Goal: Transaction & Acquisition: Purchase product/service

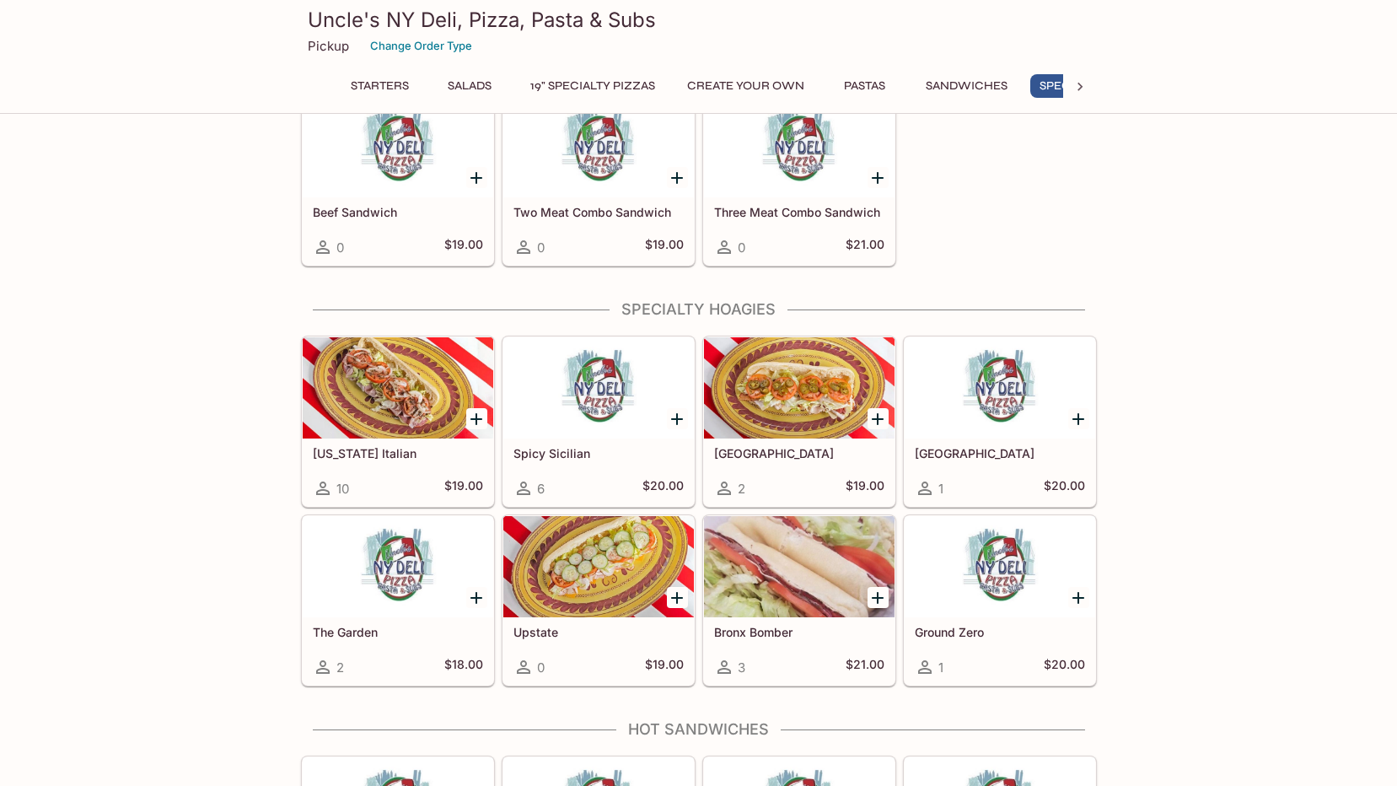
scroll to position [2529, 0]
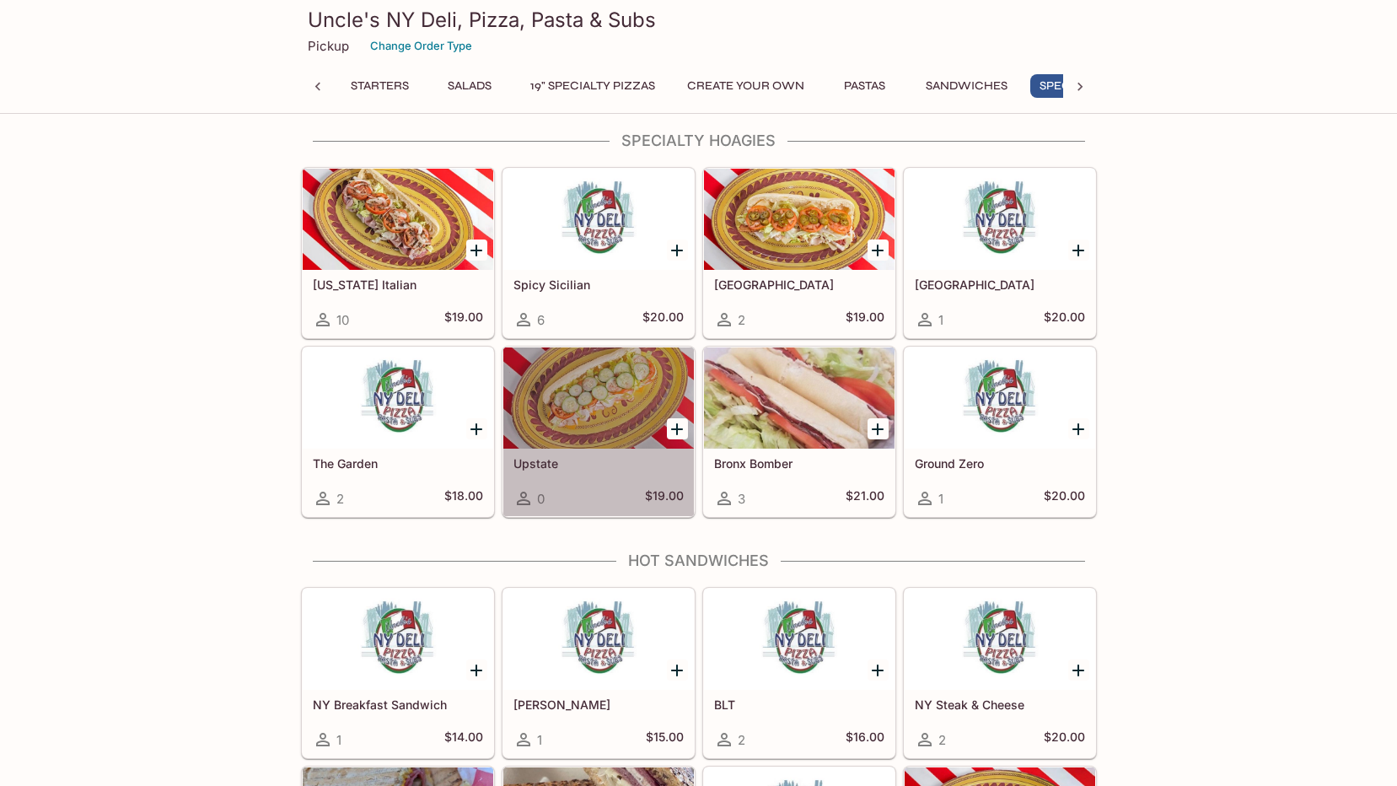
click at [604, 418] on div at bounding box center [598, 397] width 191 height 101
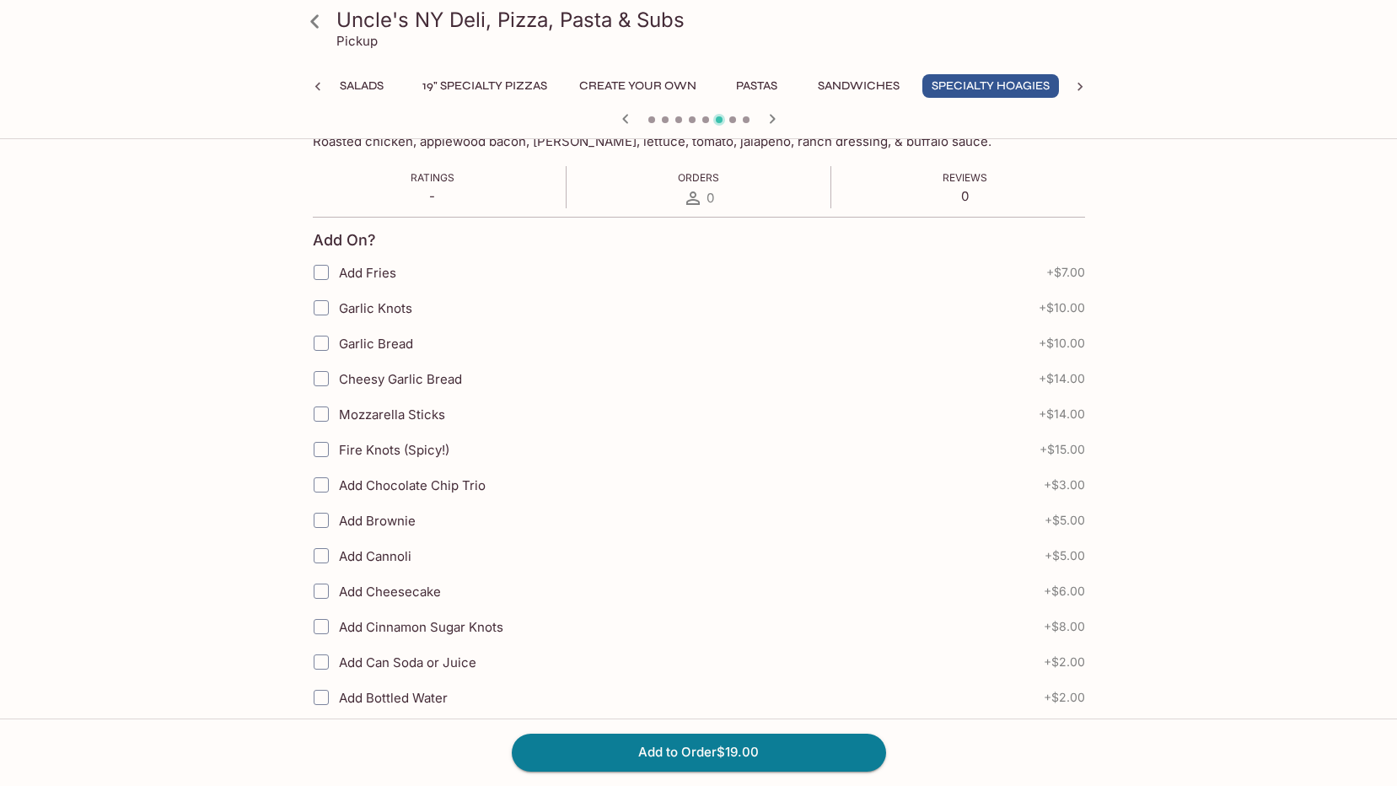
scroll to position [680, 0]
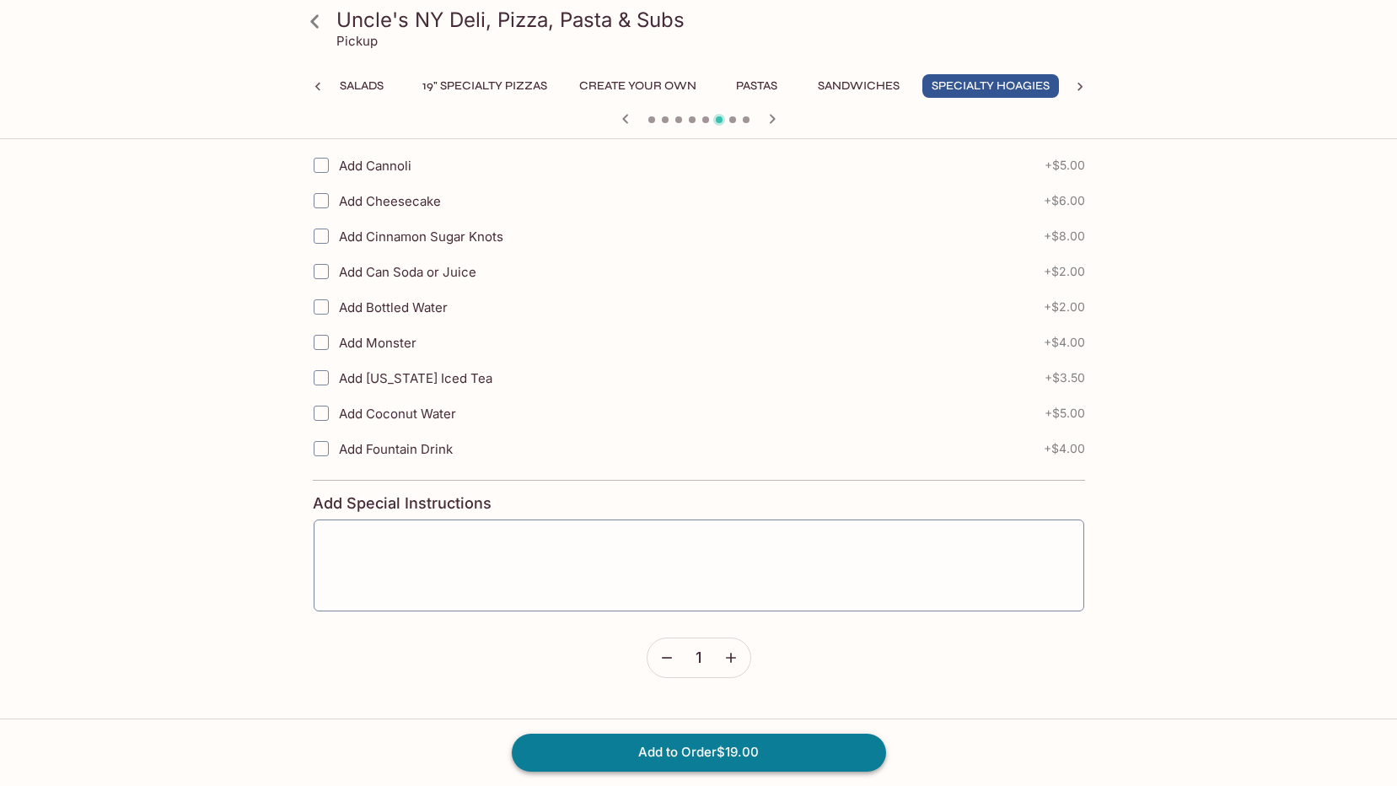
click at [715, 744] on button "Add to Order $19.00" at bounding box center [699, 752] width 374 height 37
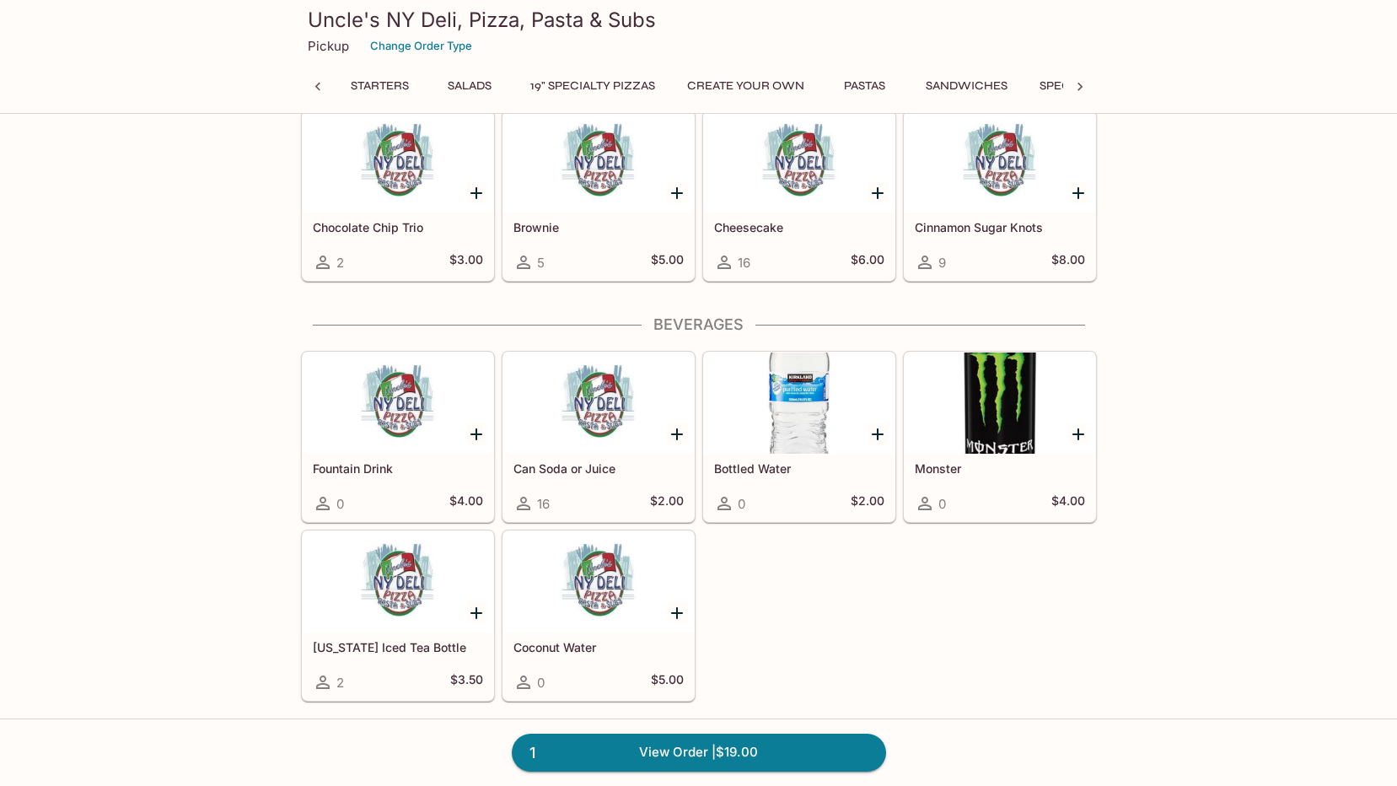
scroll to position [0, 342]
click at [766, 750] on link "1 View Order | $19.00" at bounding box center [699, 752] width 374 height 37
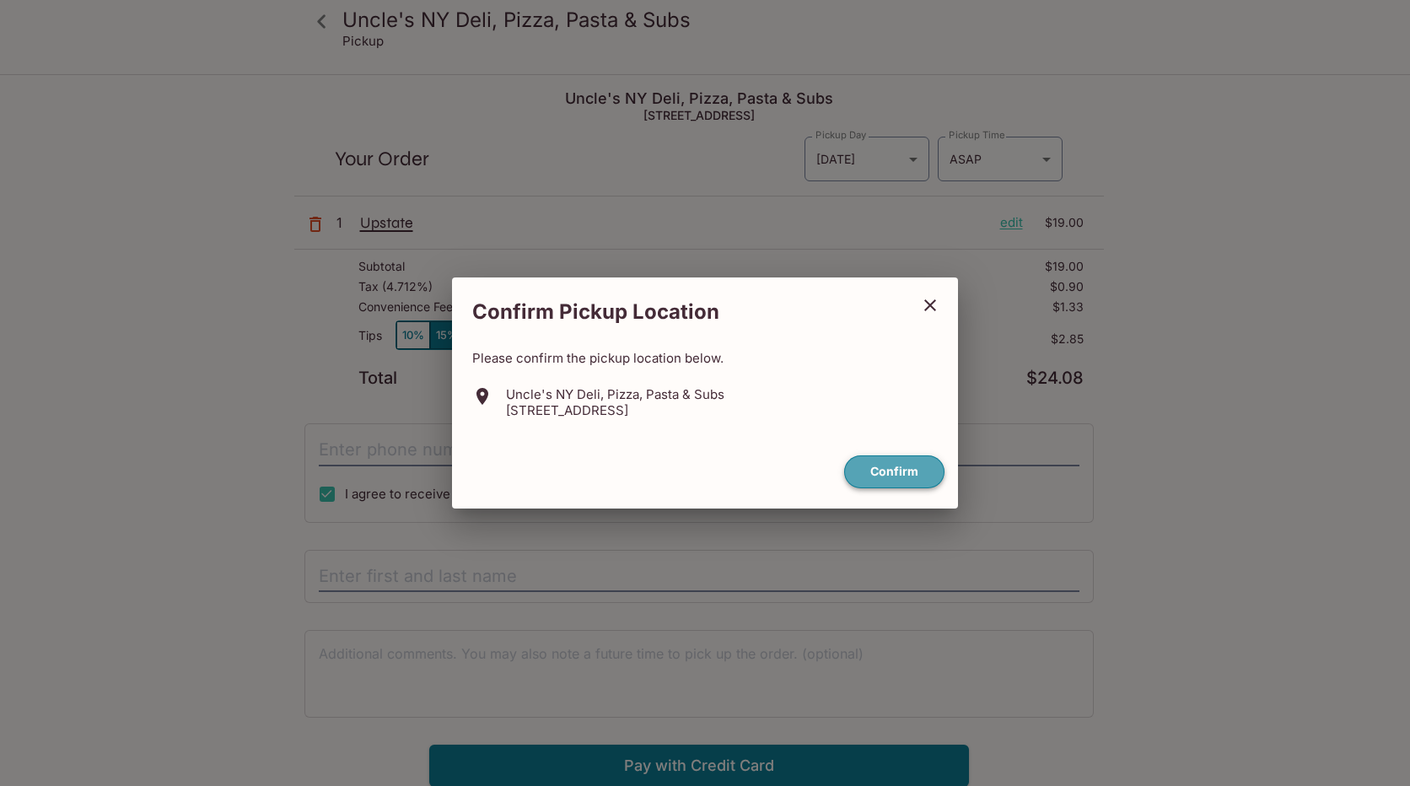
click at [868, 465] on button "Confirm" at bounding box center [894, 471] width 100 height 33
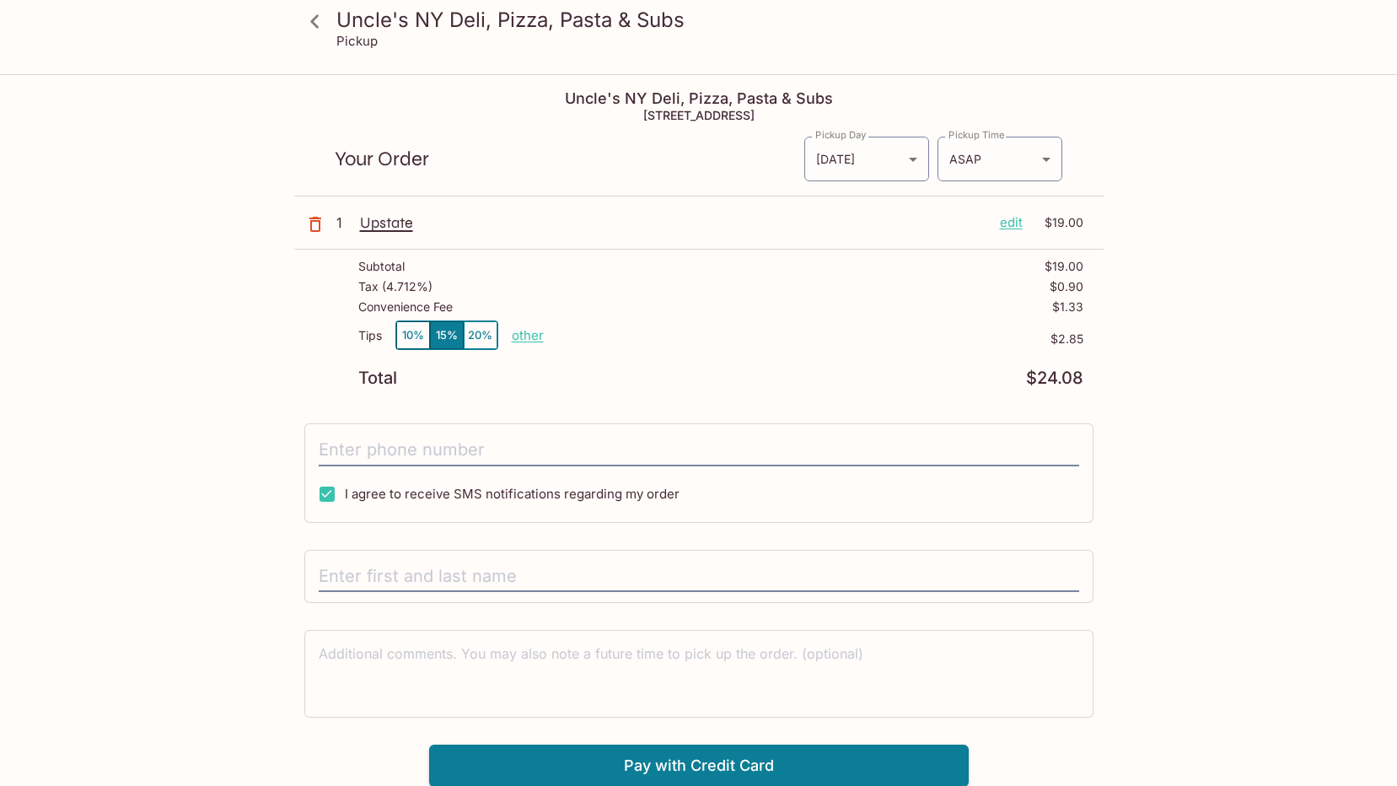
click at [1069, 165] on div "Your Order Pickup Day [DATE] [DATE] Pickup Day Pickup Time ASAP ASAP Pickup Time" at bounding box center [698, 153] width 809 height 88
click at [1021, 164] on body "Uncle's NY Deli, Pizza, Pasta & Subs Pickup Uncle's NY Deli, Pizza, Pasta & Sub…" at bounding box center [698, 469] width 1397 height 786
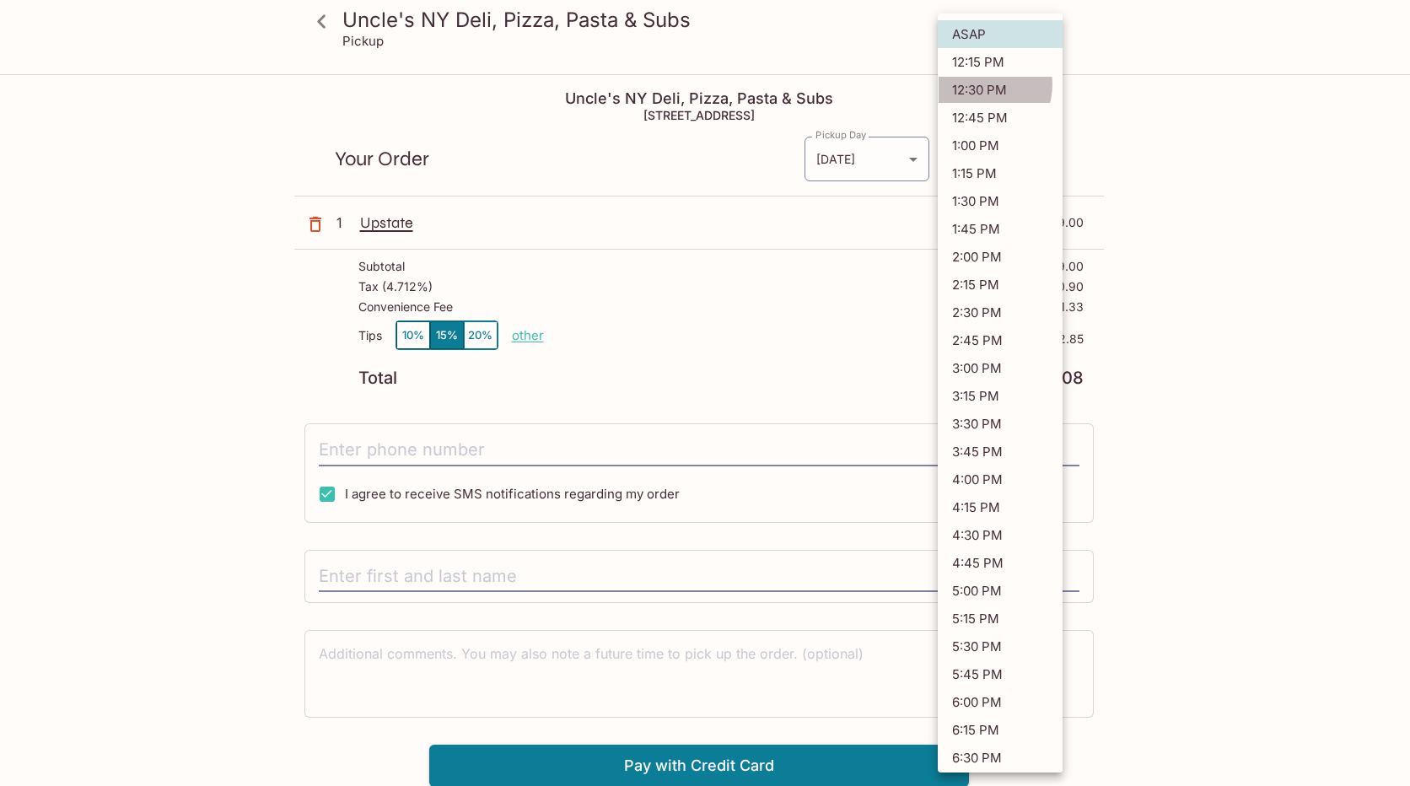
click at [980, 84] on li "12:30 PM" at bounding box center [1000, 90] width 125 height 28
type input "[DATE]T22:30:20.000000Z"
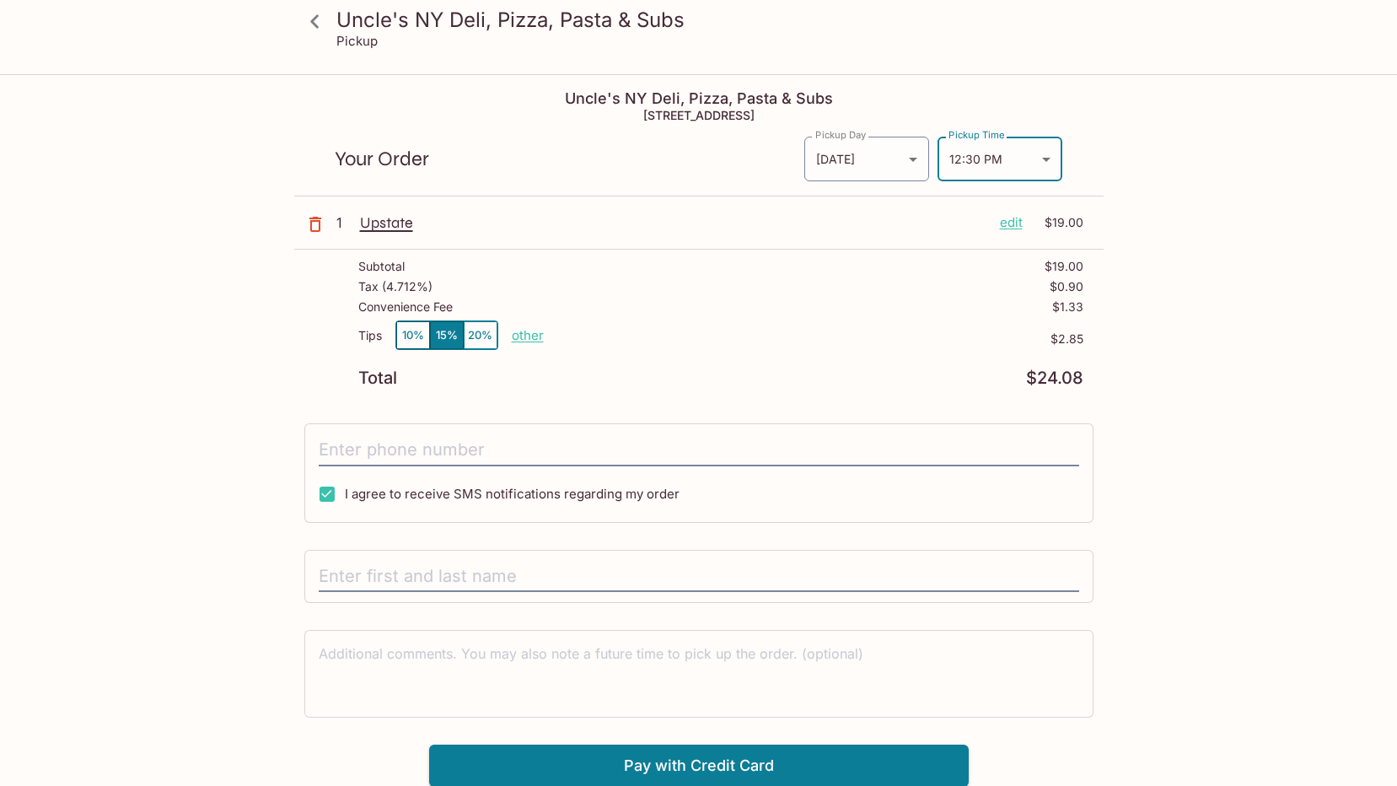
click at [532, 331] on p "other" at bounding box center [528, 335] width 32 height 16
click at [519, 341] on p "other" at bounding box center [528, 335] width 32 height 16
drag, startPoint x: 585, startPoint y: 336, endPoint x: 806, endPoint y: 333, distance: 220.9
click at [807, 334] on div "Tips 10% 15% 20% Done 2.85 $2.85" at bounding box center [720, 345] width 725 height 50
type input "0.00"
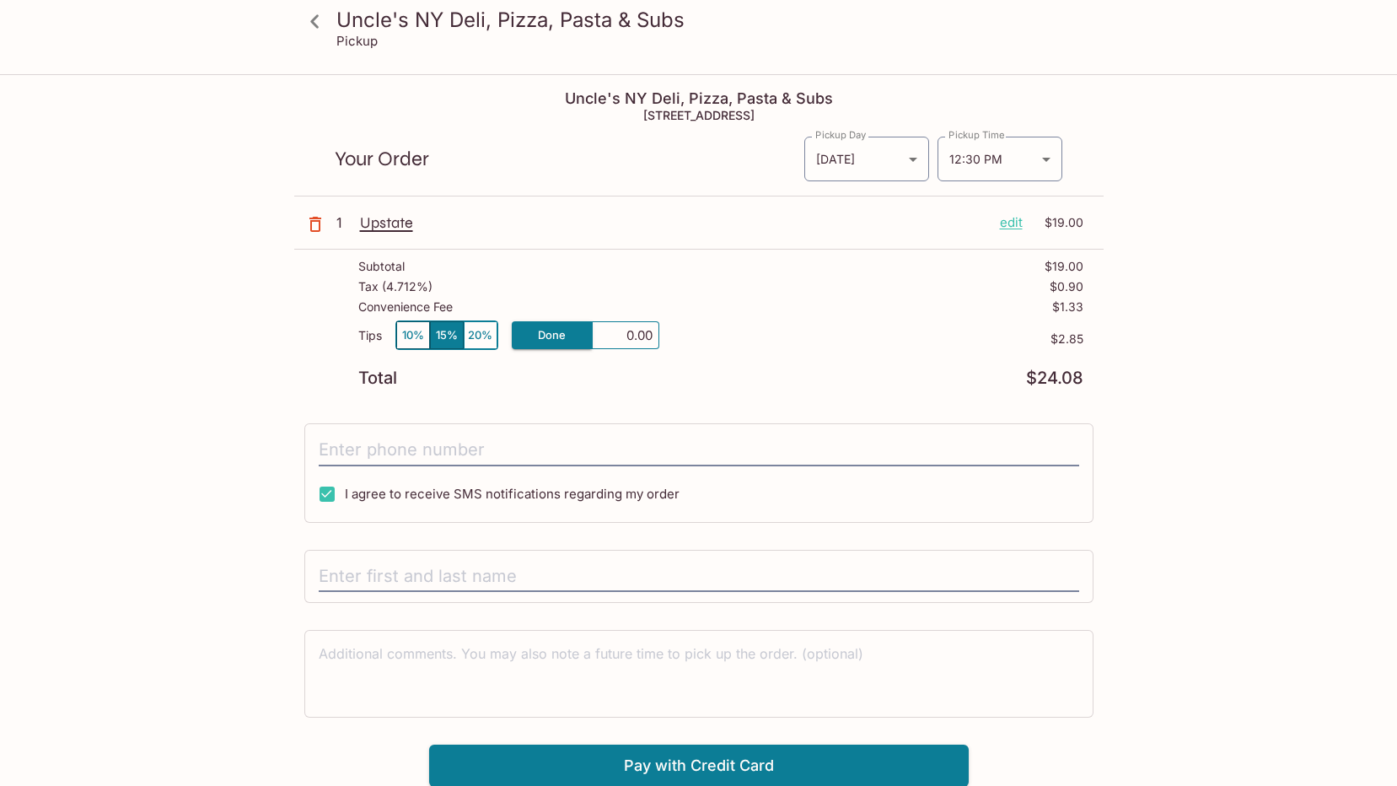
click at [551, 432] on div "I agree to receive SMS notifications regarding my order" at bounding box center [698, 472] width 789 height 99
click at [537, 450] on input "tel" at bounding box center [699, 450] width 761 height 32
click at [390, 463] on input "7062" at bounding box center [699, 450] width 761 height 32
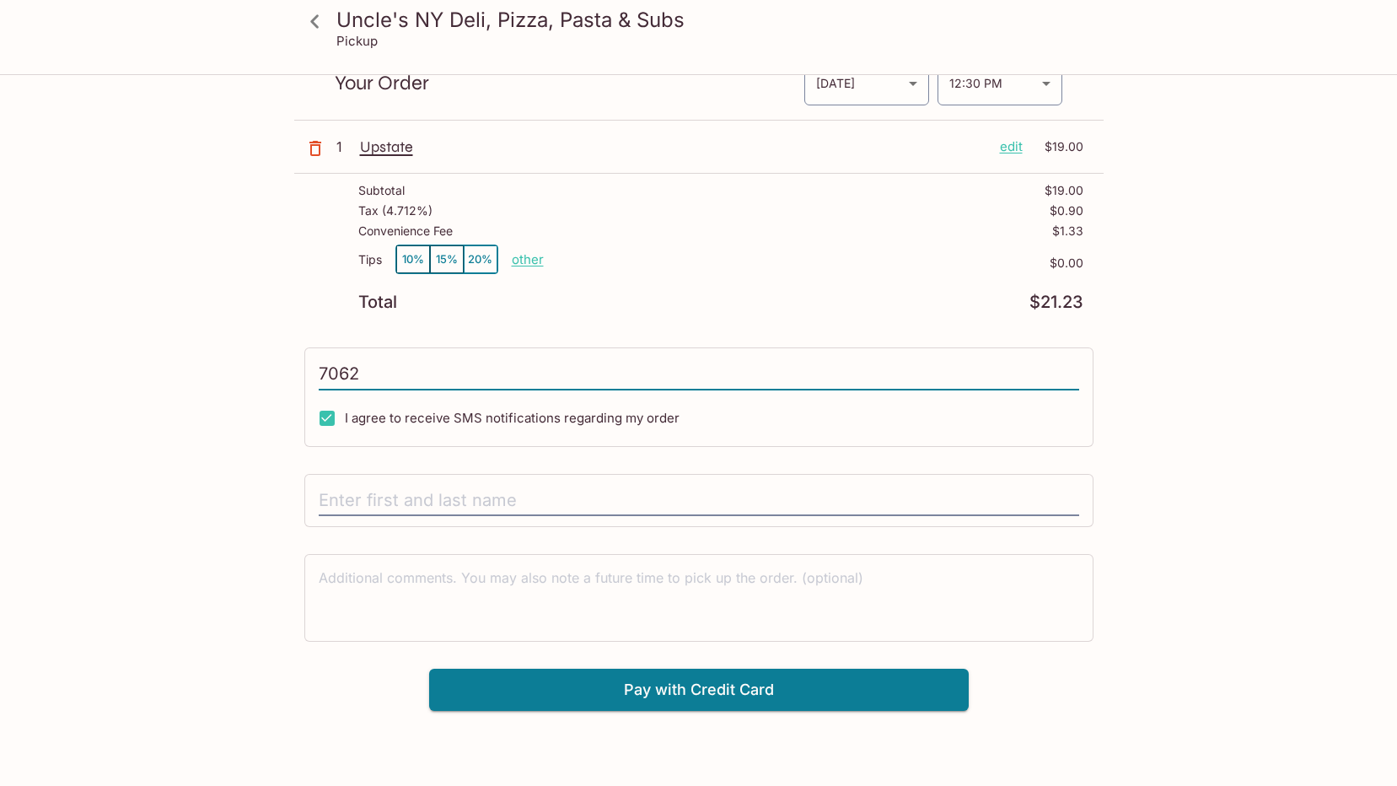
type input "7062"
click at [466, 470] on div "Uncle's NY Deli, Pizza, Pasta & Subs [STREET_ADDRESS] Your Order Pickup Day [DA…" at bounding box center [698, 355] width 809 height 711
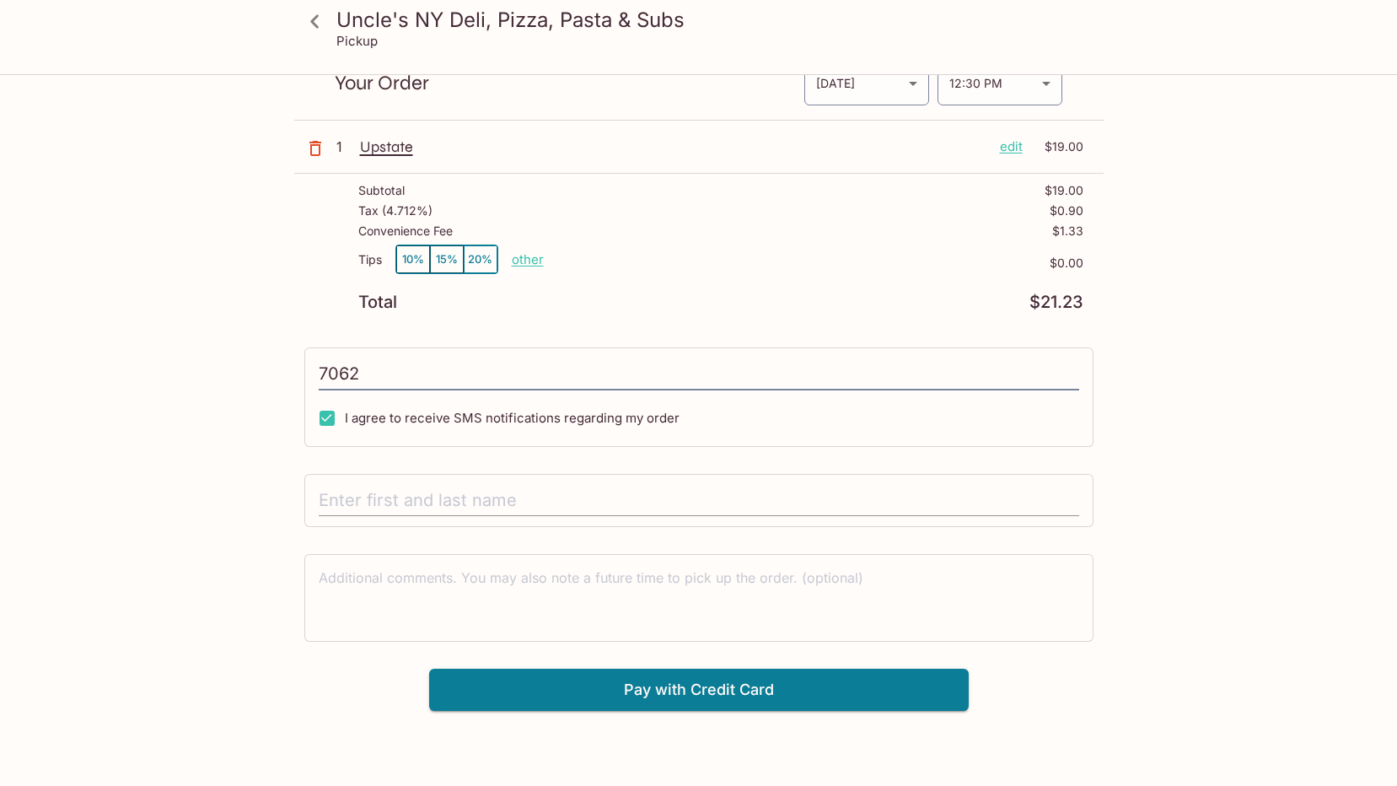
click at [456, 504] on input "text" at bounding box center [699, 501] width 761 height 32
type input "[PERSON_NAME]"
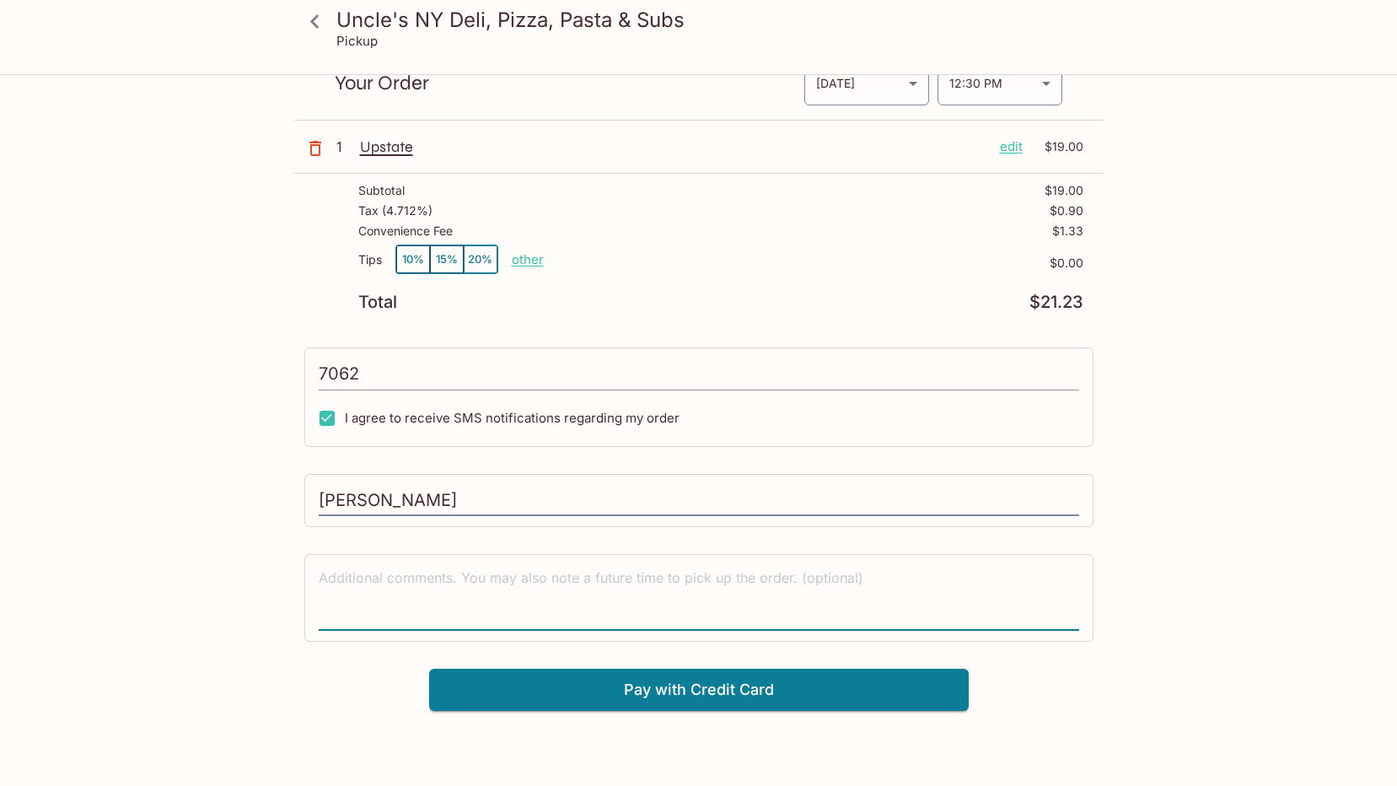
click at [411, 379] on input "7062" at bounding box center [699, 374] width 761 height 32
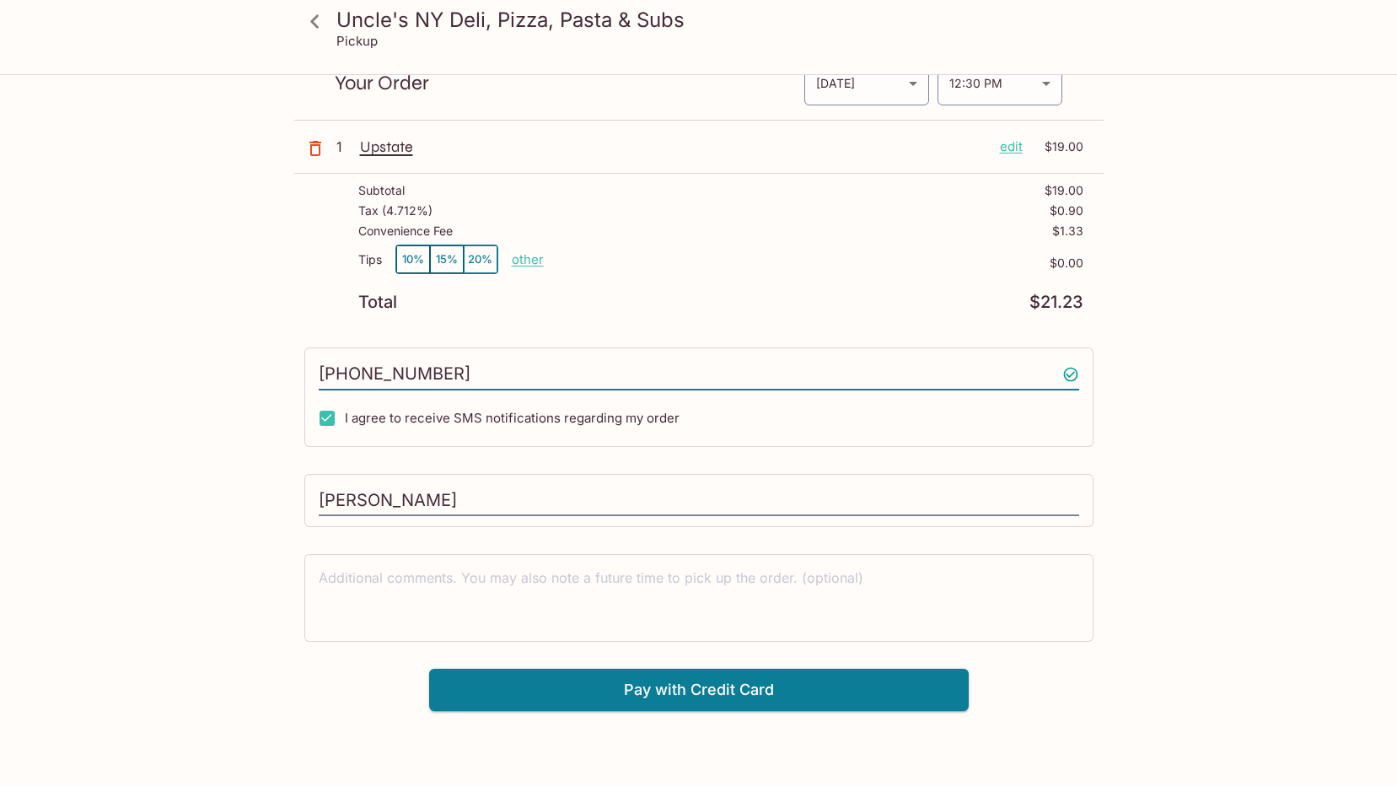
scroll to position [0, 0]
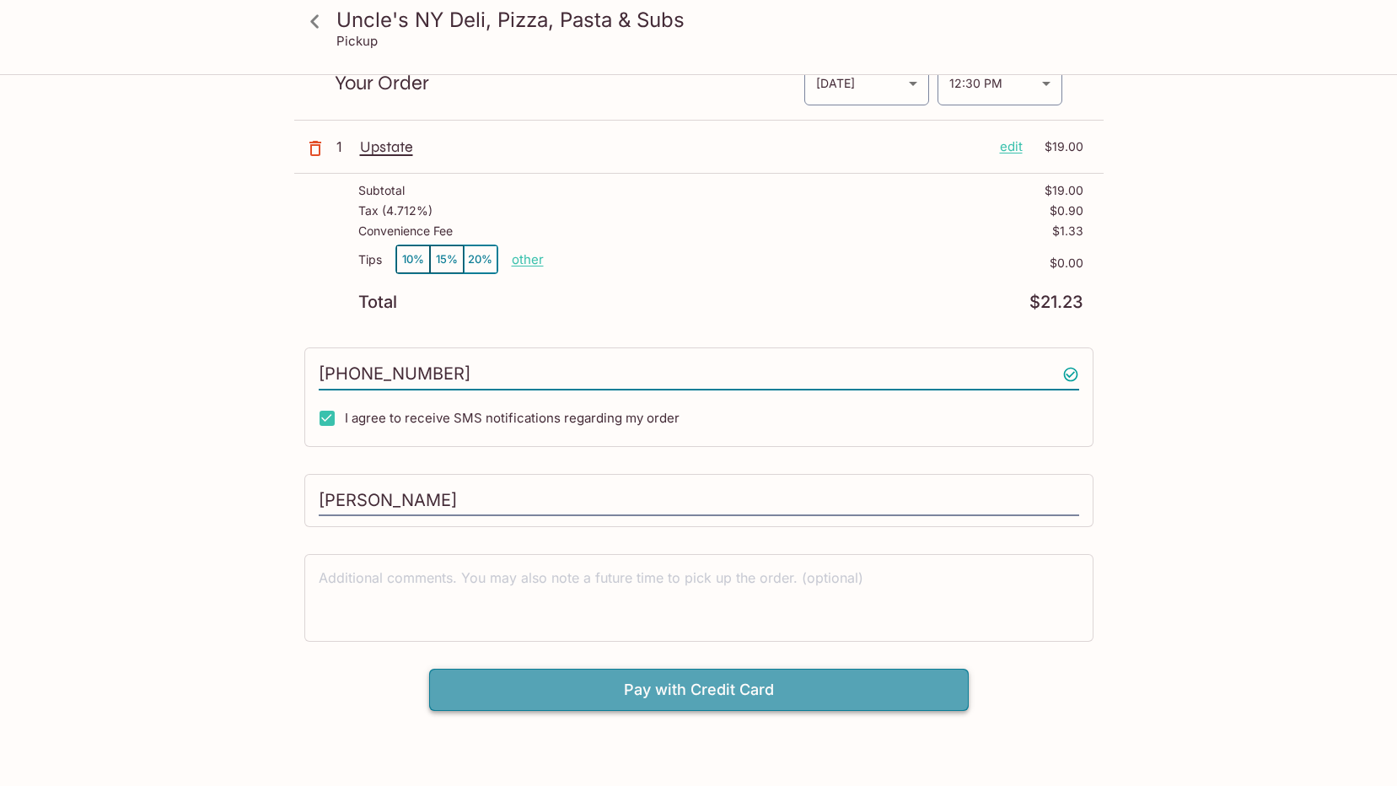
type input "[PHONE_NUMBER]"
click at [669, 681] on button "Pay with Credit Card" at bounding box center [699, 690] width 540 height 42
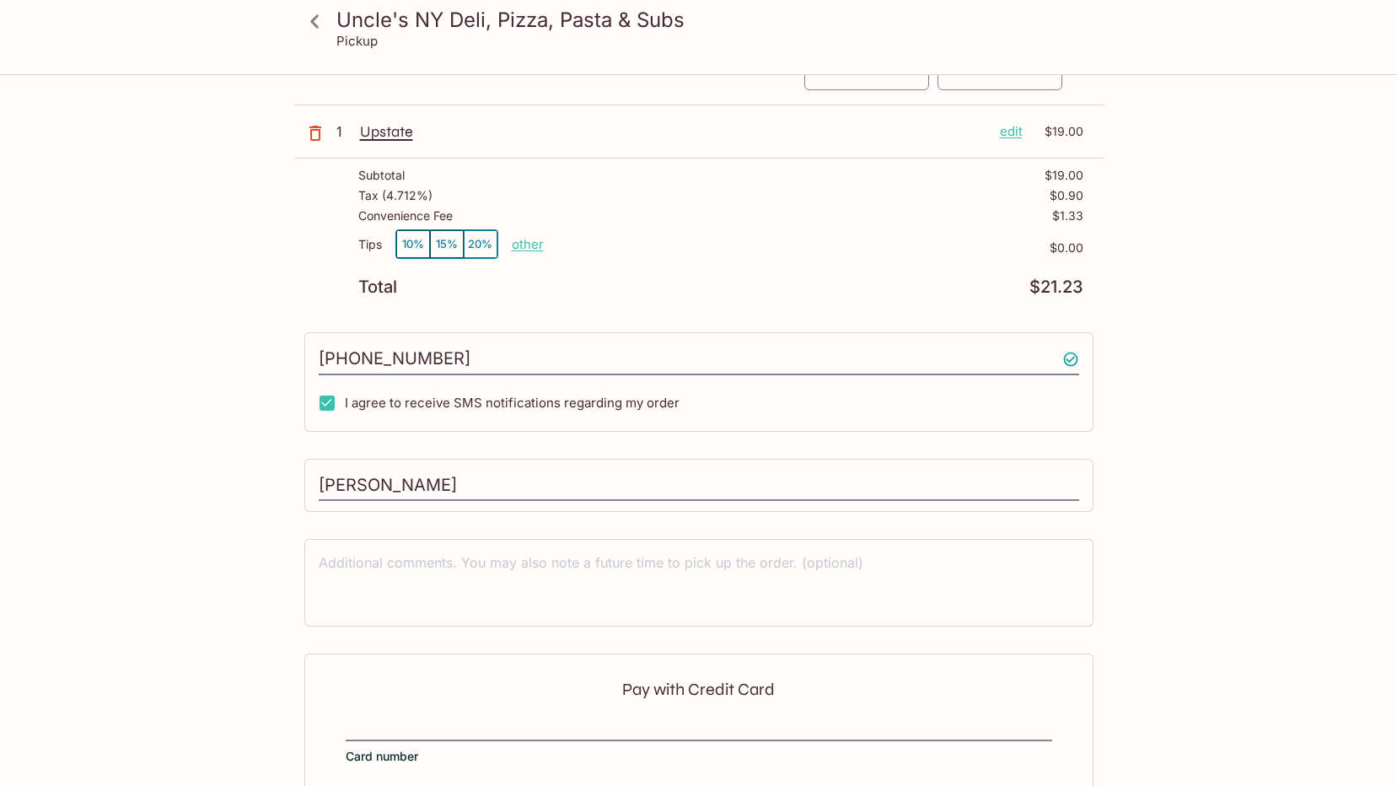
scroll to position [254, 0]
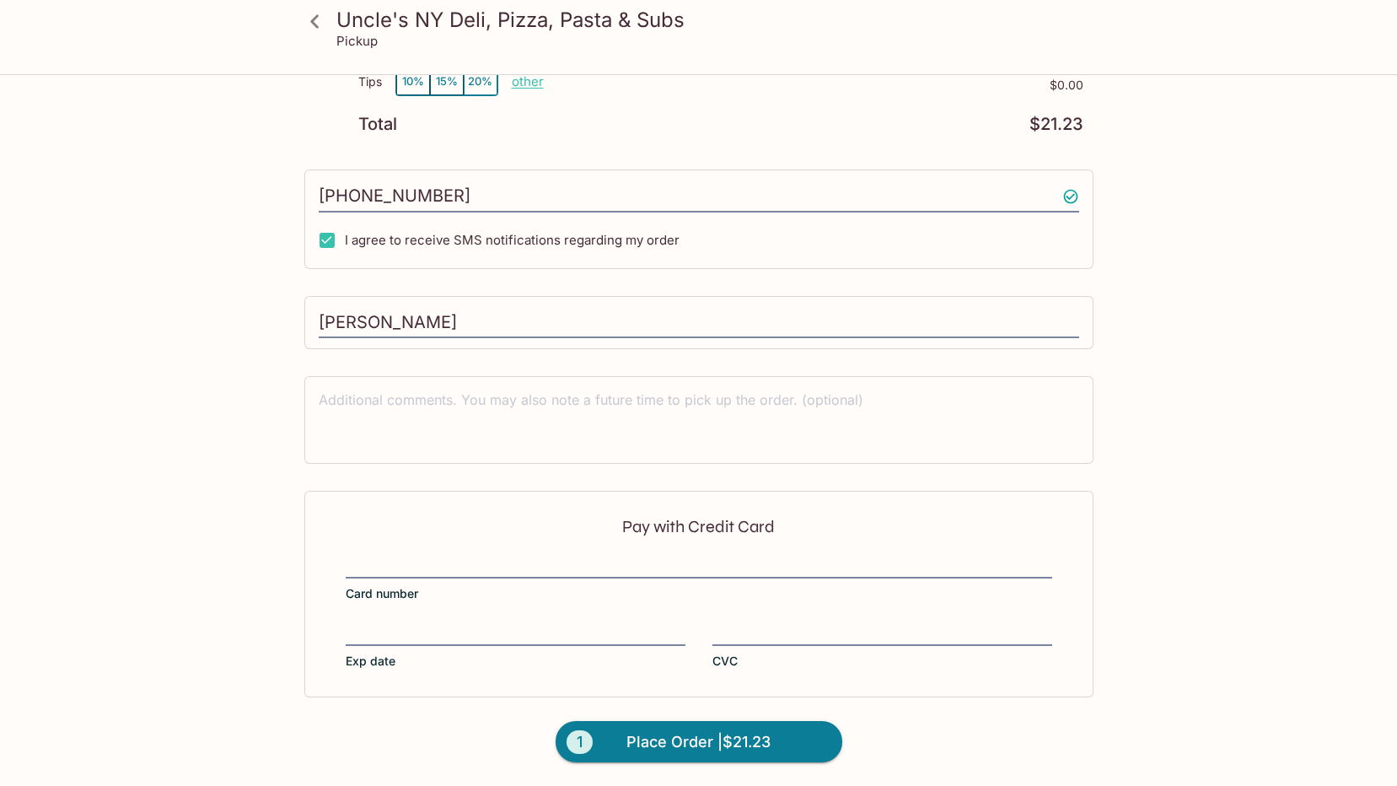
drag, startPoint x: 557, startPoint y: 575, endPoint x: 544, endPoint y: 555, distance: 24.3
click at [544, 555] on div at bounding box center [699, 567] width 707 height 24
click at [544, 556] on input "Card number" at bounding box center [699, 556] width 707 height 1
click at [745, 751] on span "Place Order | $21.23" at bounding box center [698, 741] width 144 height 27
